Goal: Information Seeking & Learning: Learn about a topic

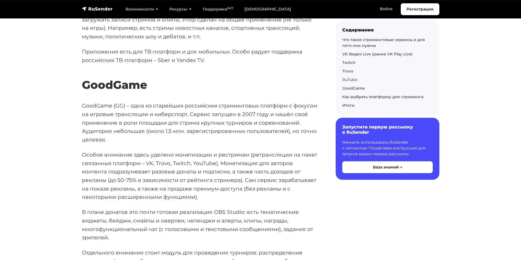
scroll to position [1213, 0]
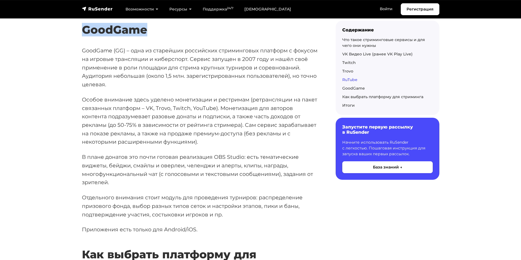
drag, startPoint x: 84, startPoint y: 31, endPoint x: 147, endPoint y: 31, distance: 62.9
copy h2 "GoodGame"
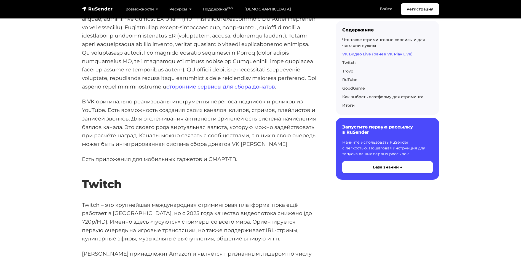
scroll to position [414, 0]
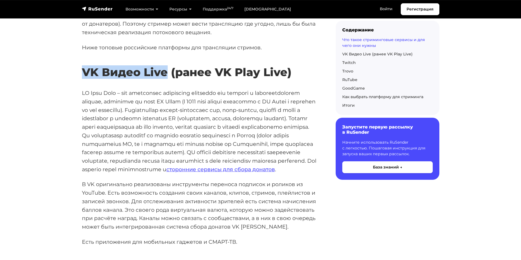
drag, startPoint x: 80, startPoint y: 74, endPoint x: 165, endPoint y: 75, distance: 85.2
copy h2 "VK Видео Live"
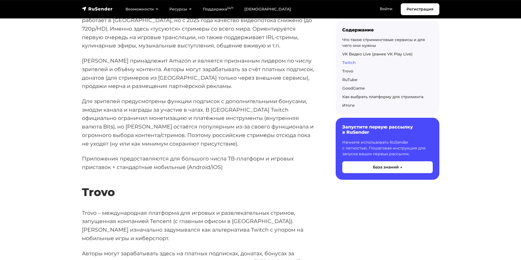
scroll to position [717, 0]
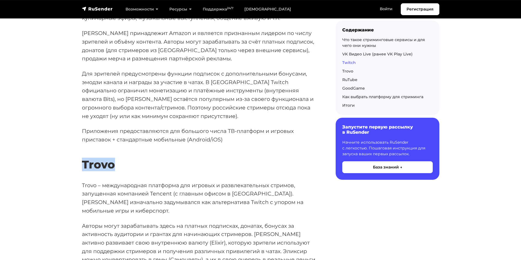
drag, startPoint x: 80, startPoint y: 179, endPoint x: 129, endPoint y: 183, distance: 49.2
copy h2 "Trovo"
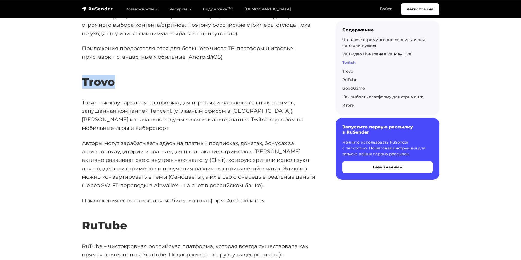
scroll to position [910, 0]
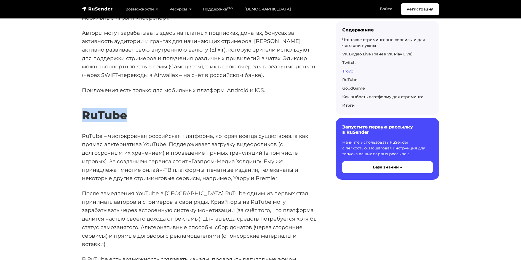
drag, startPoint x: 95, startPoint y: 125, endPoint x: 141, endPoint y: 126, distance: 45.8
click at [141, 126] on div "Когда речь заходит о стриминге, все вспоминают именно о геймерах и об онлайн-тр…" at bounding box center [200, 110] width 243 height 1829
copy h2 "RuTube"
